Goal: Task Accomplishment & Management: Use online tool/utility

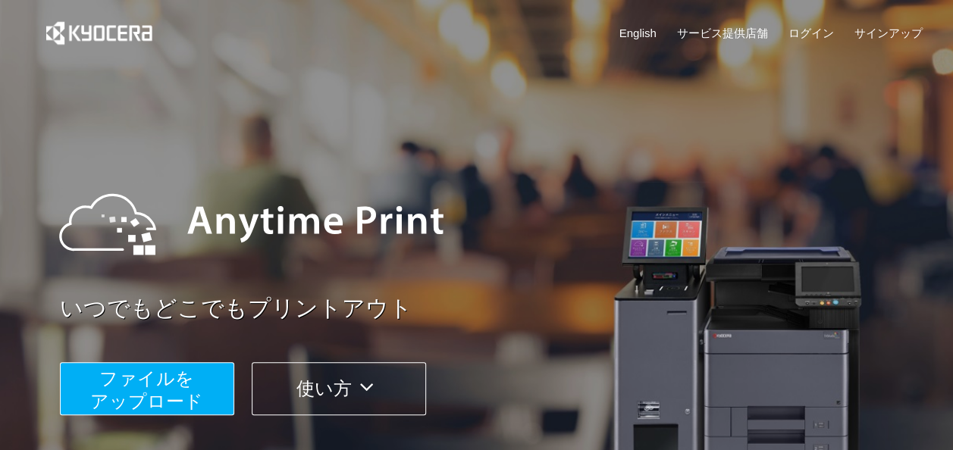
click at [179, 381] on span "ファイルを ​​アップロード" at bounding box center [146, 389] width 113 height 43
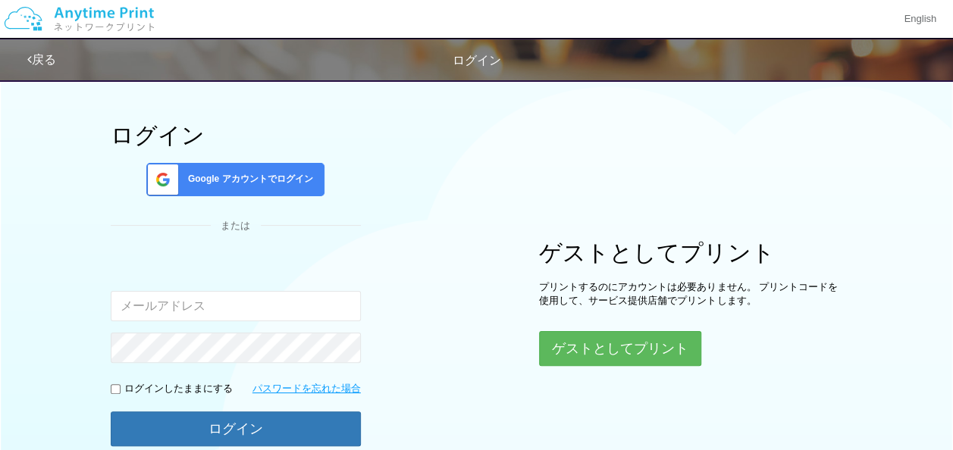
scroll to position [76, 0]
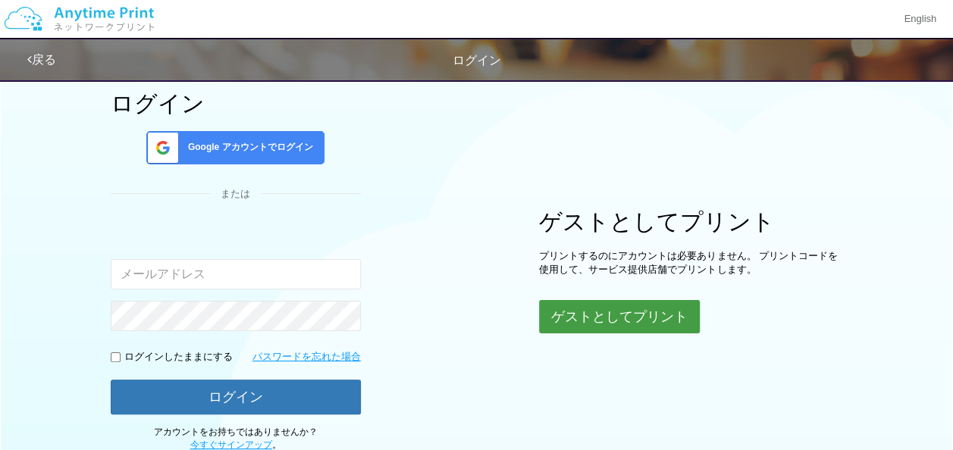
click at [647, 300] on button "ゲストとしてプリント" at bounding box center [619, 316] width 161 height 33
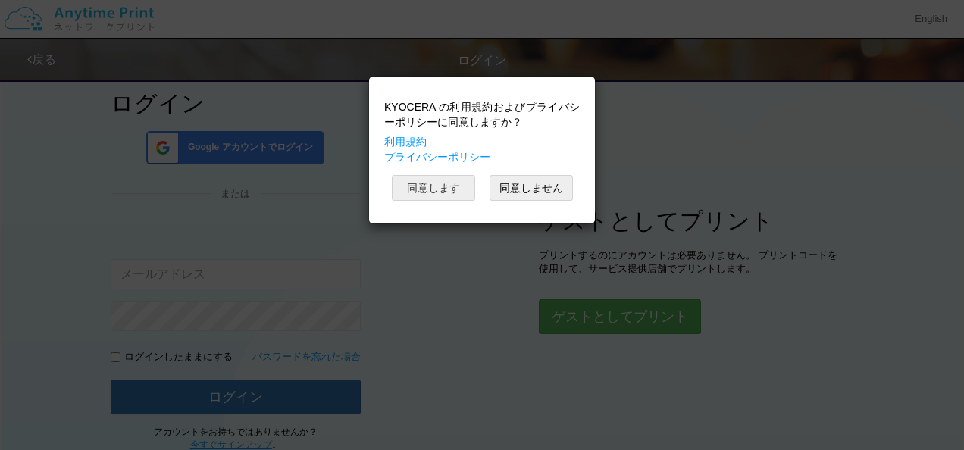
click at [420, 177] on button "同意します" at bounding box center [433, 188] width 83 height 26
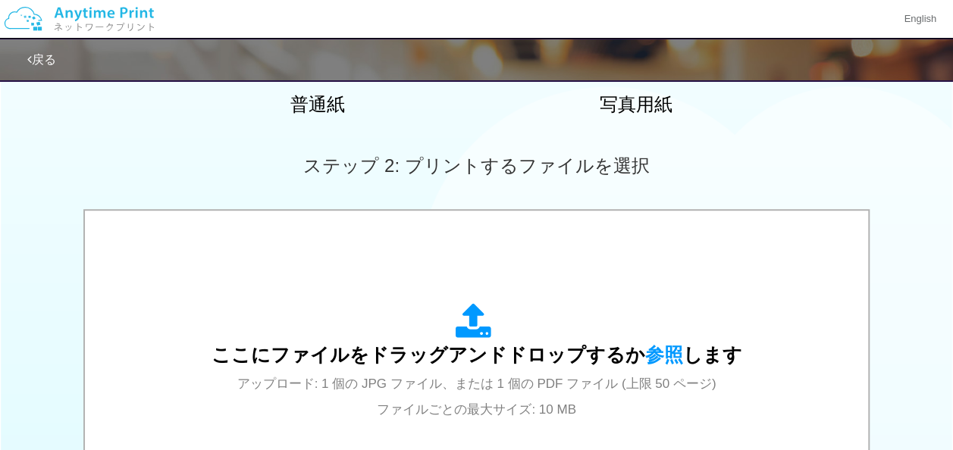
scroll to position [455, 0]
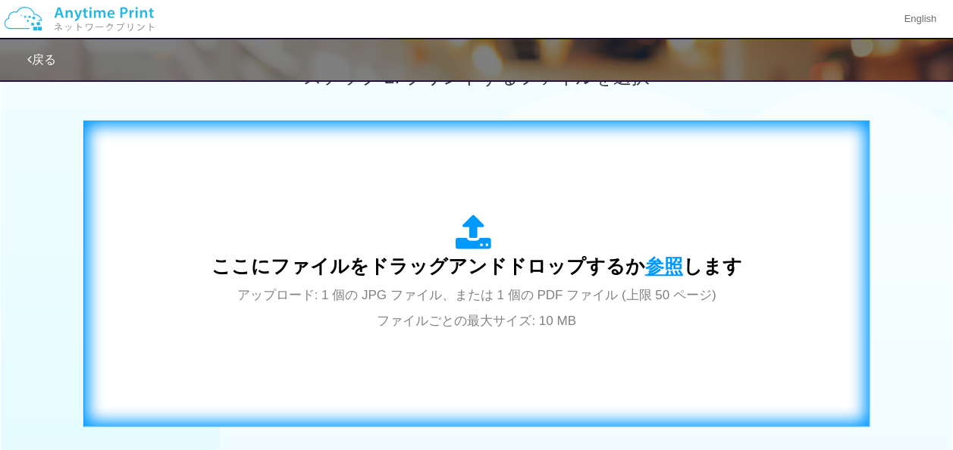
click at [645, 255] on span "参照" at bounding box center [664, 265] width 38 height 21
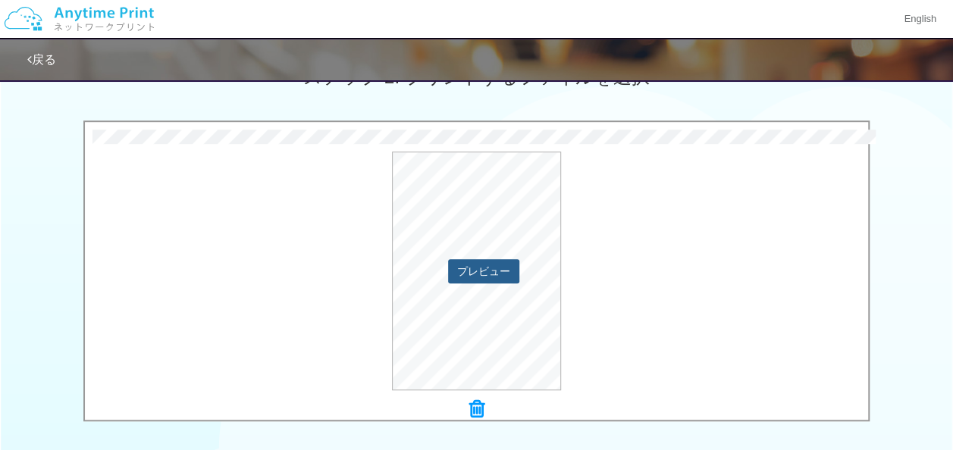
click at [487, 273] on button "プレビュー" at bounding box center [483, 271] width 71 height 24
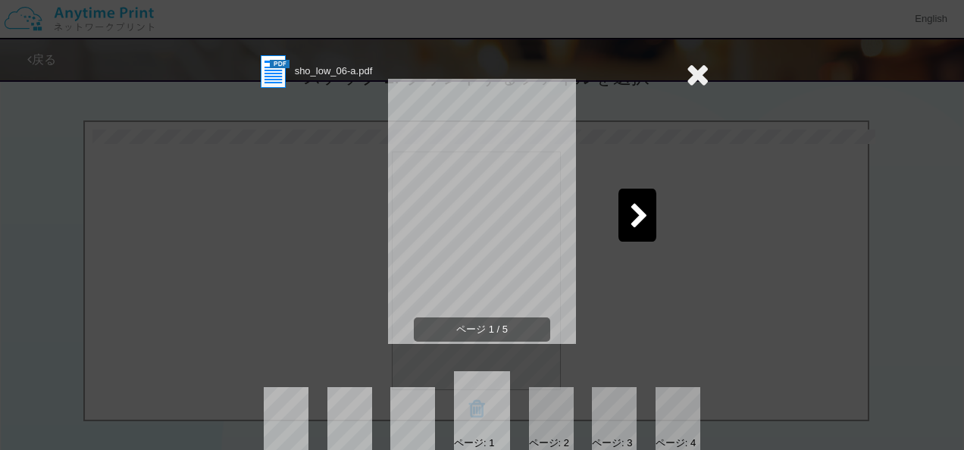
click at [630, 207] on icon at bounding box center [639, 217] width 19 height 27
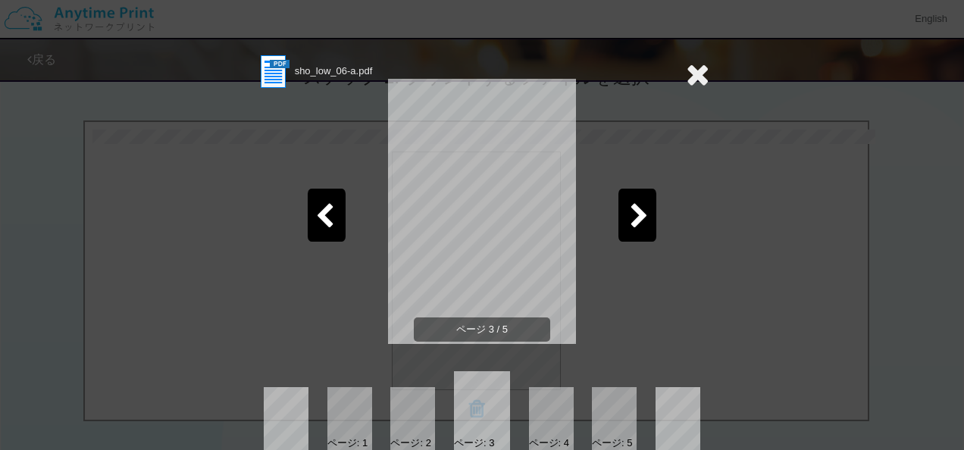
click at [630, 207] on icon at bounding box center [639, 217] width 19 height 27
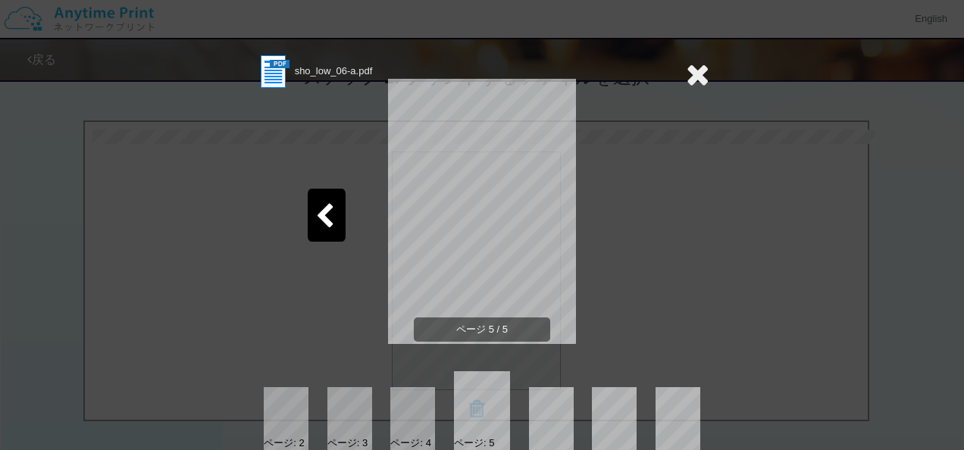
click at [324, 221] on icon at bounding box center [324, 217] width 19 height 27
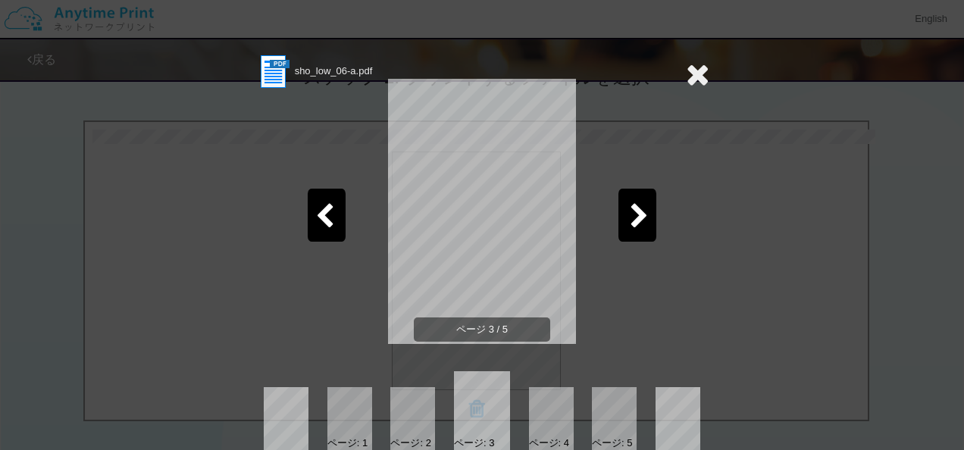
click at [324, 221] on icon at bounding box center [324, 217] width 19 height 27
click at [321, 222] on icon at bounding box center [324, 217] width 19 height 27
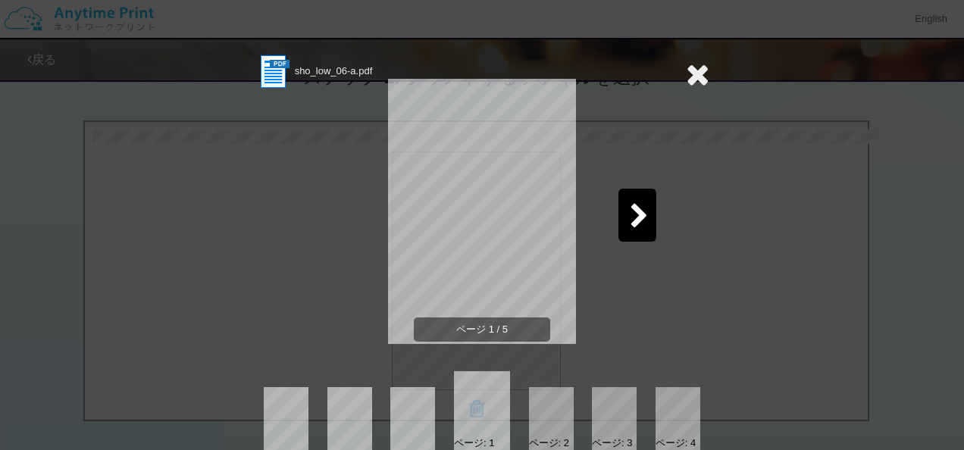
click at [512, 333] on span "ページ 1 / 5" at bounding box center [482, 330] width 136 height 25
click at [622, 227] on div at bounding box center [638, 215] width 38 height 53
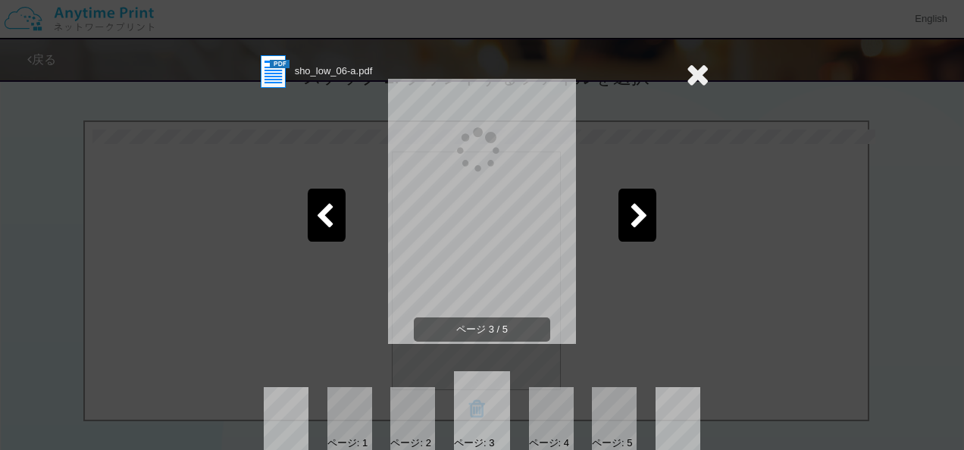
click at [622, 227] on div at bounding box center [638, 215] width 38 height 53
click at [308, 224] on div at bounding box center [327, 215] width 38 height 53
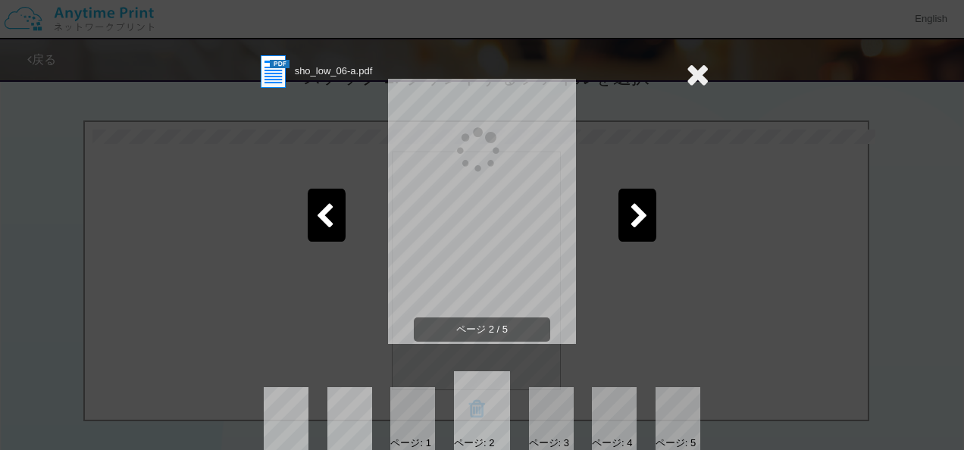
click at [308, 224] on div at bounding box center [327, 215] width 38 height 53
click at [690, 57] on div at bounding box center [698, 74] width 24 height 43
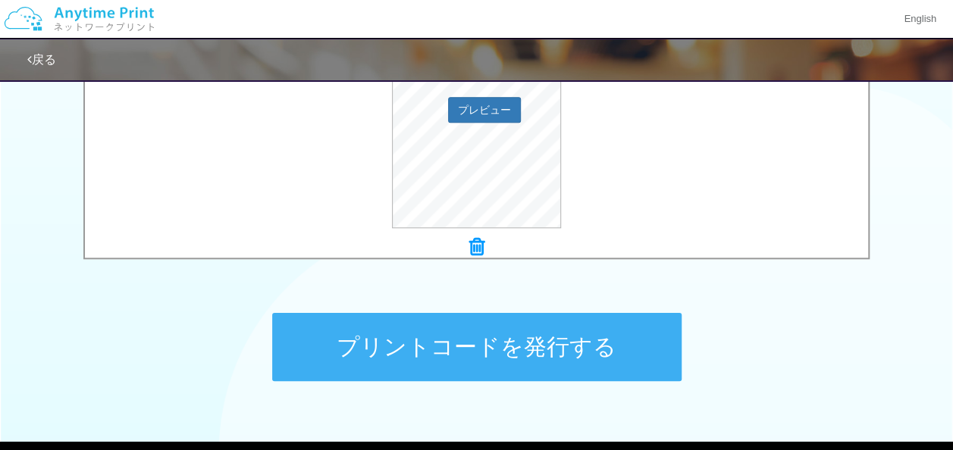
scroll to position [702, 0]
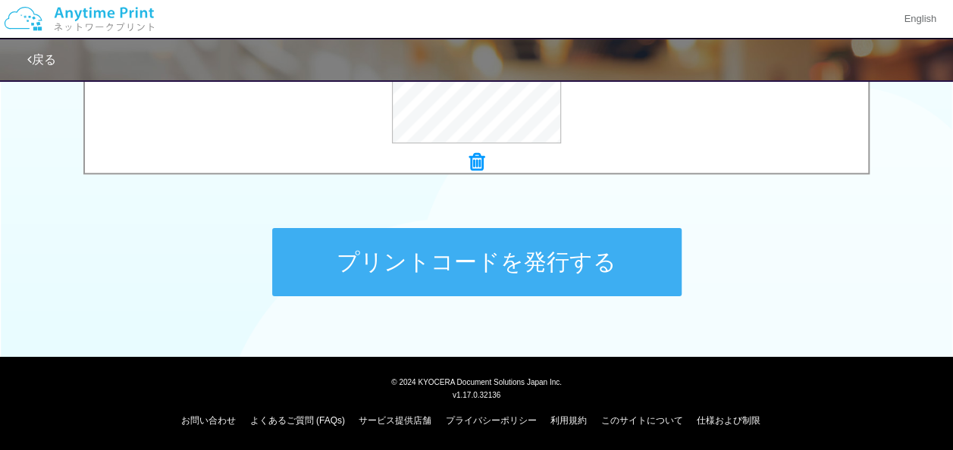
click at [544, 299] on div "プリントコードを発行する" at bounding box center [476, 262] width 455 height 159
click at [549, 276] on button "プリントコードを発行する" at bounding box center [476, 262] width 409 height 68
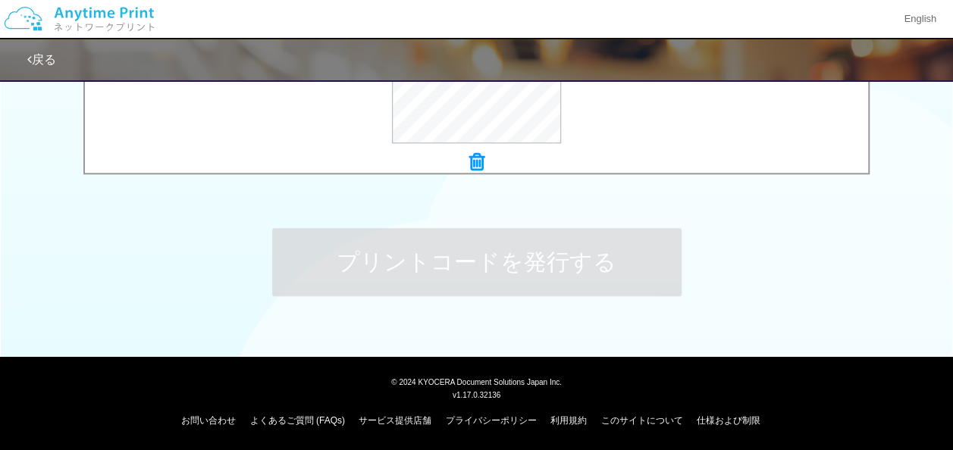
scroll to position [0, 0]
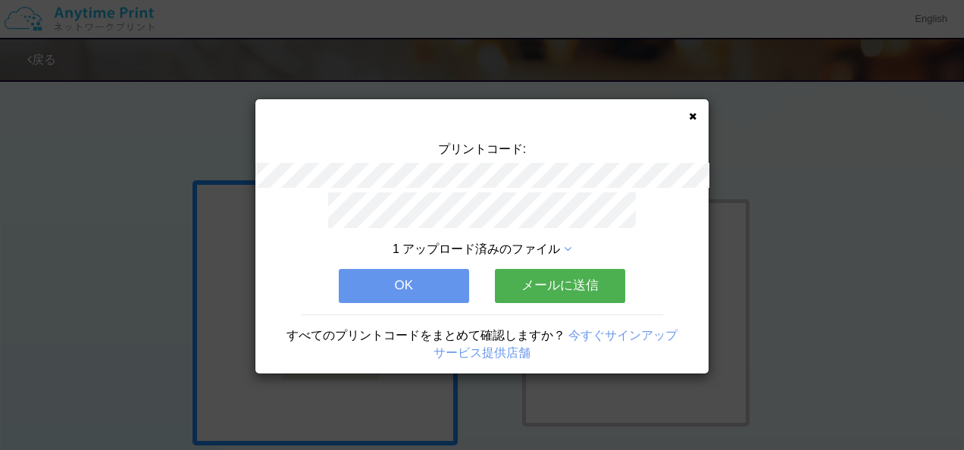
click at [549, 276] on button "メールに送信" at bounding box center [560, 285] width 130 height 33
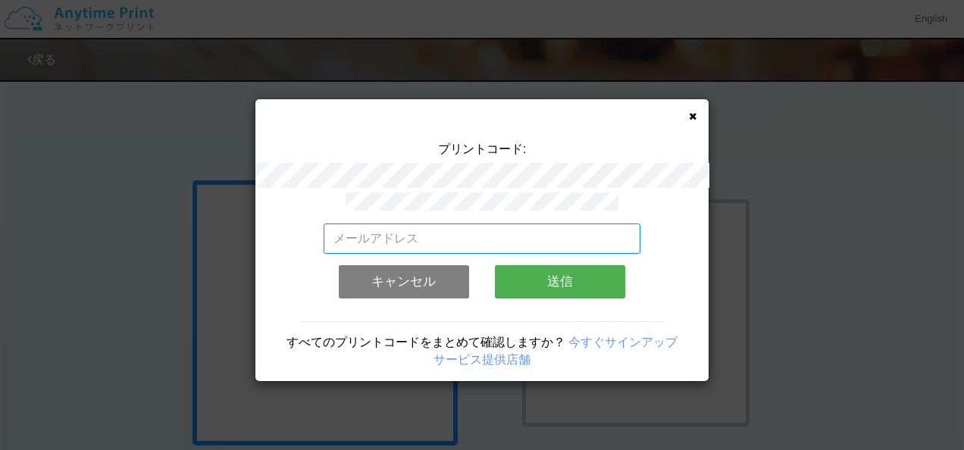
click at [538, 243] on input "email" at bounding box center [483, 239] width 318 height 30
type input "[PERSON_NAME][EMAIL_ADDRESS][DOMAIN_NAME]"
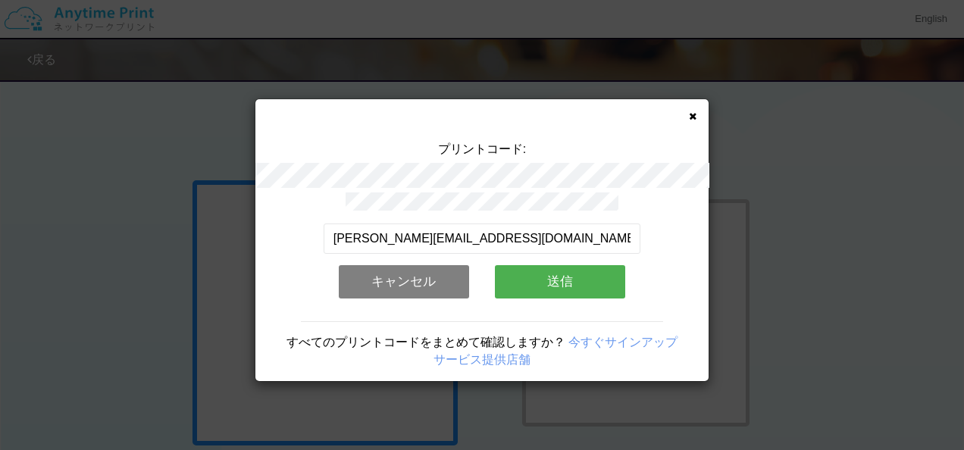
click at [546, 281] on button "送信" at bounding box center [560, 281] width 130 height 33
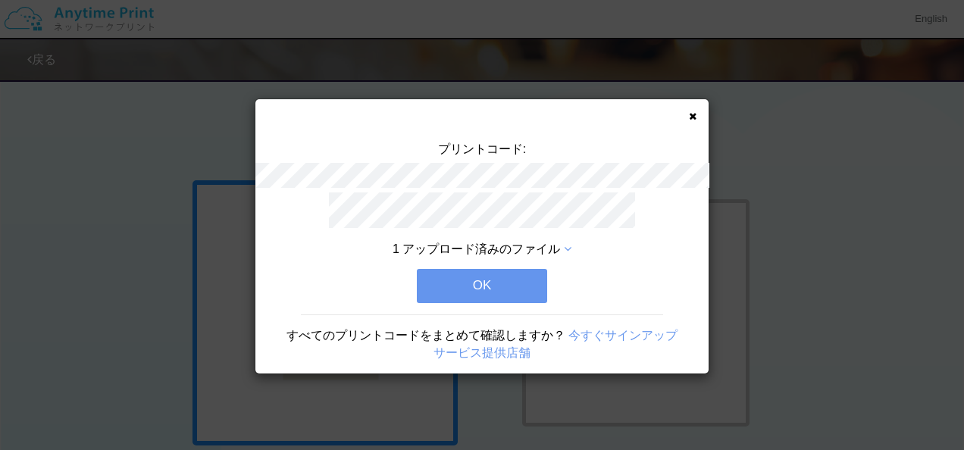
click at [512, 277] on button "OK" at bounding box center [482, 285] width 130 height 33
